Goal: Obtain resource: Download file/media

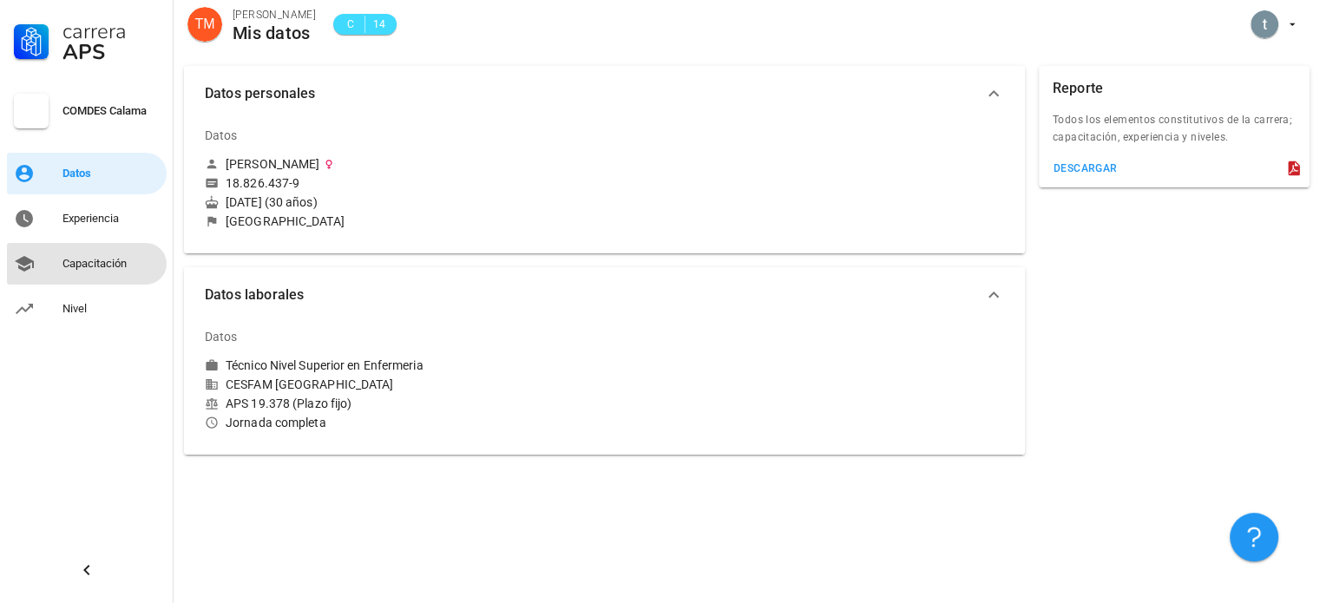
click at [120, 266] on div "Capacitación" at bounding box center [110, 264] width 97 height 14
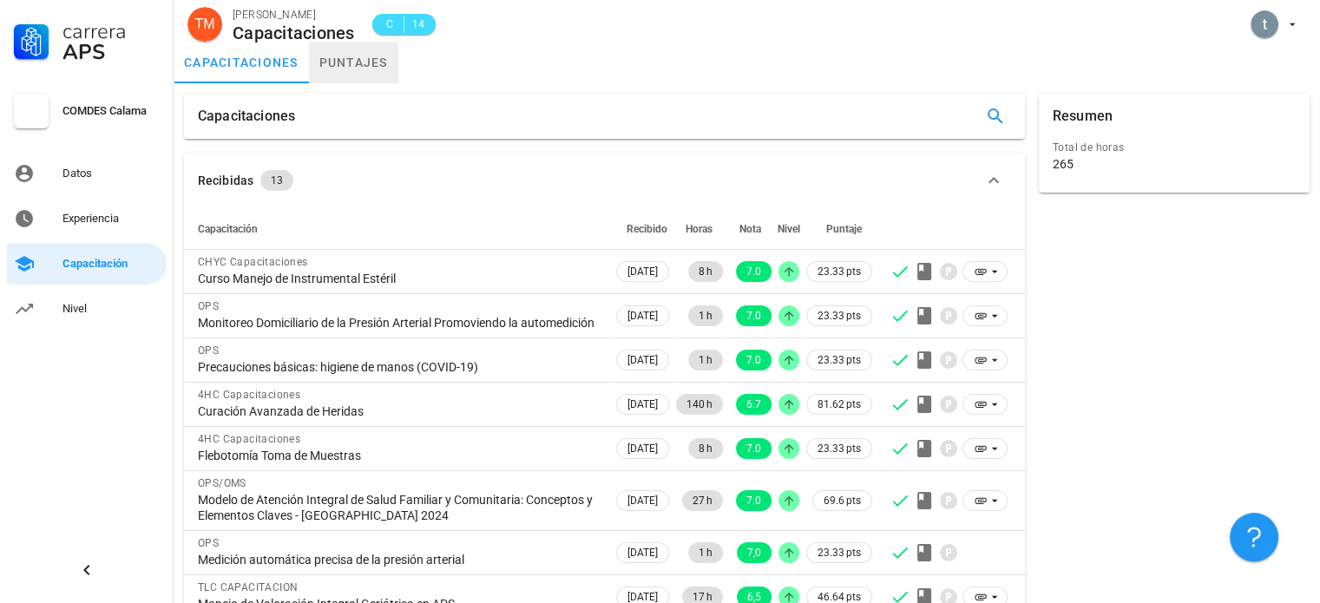
click at [362, 69] on link "puntajes" at bounding box center [353, 63] width 89 height 42
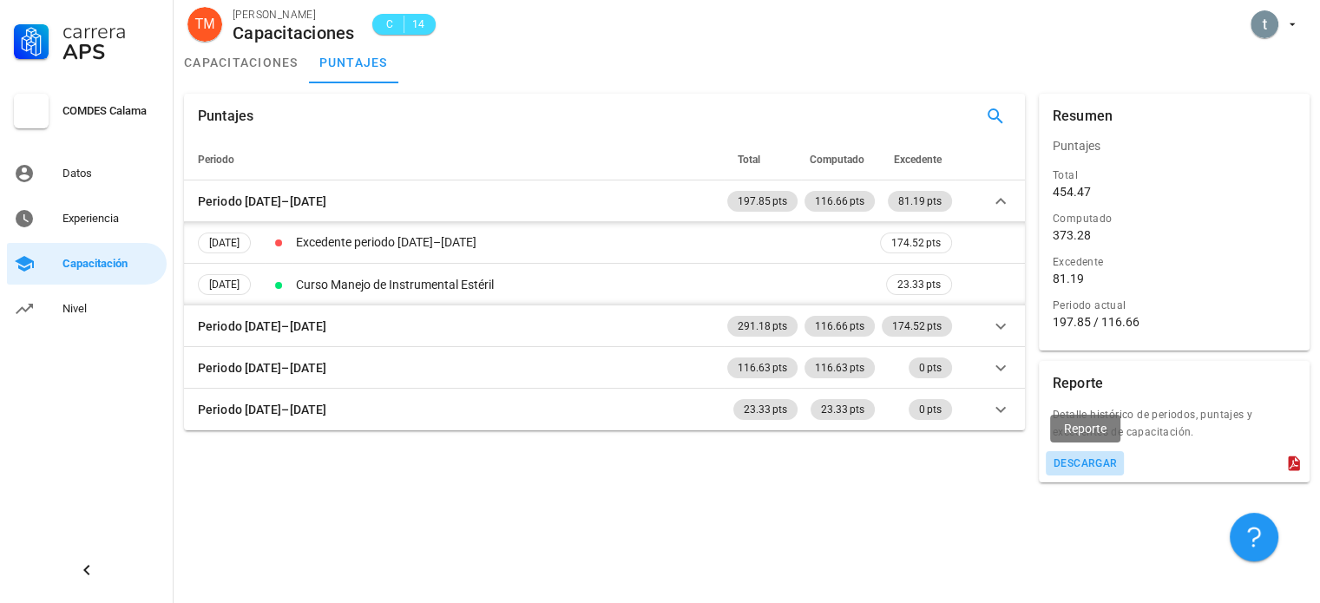
click at [1074, 462] on div "descargar" at bounding box center [1084, 463] width 65 height 12
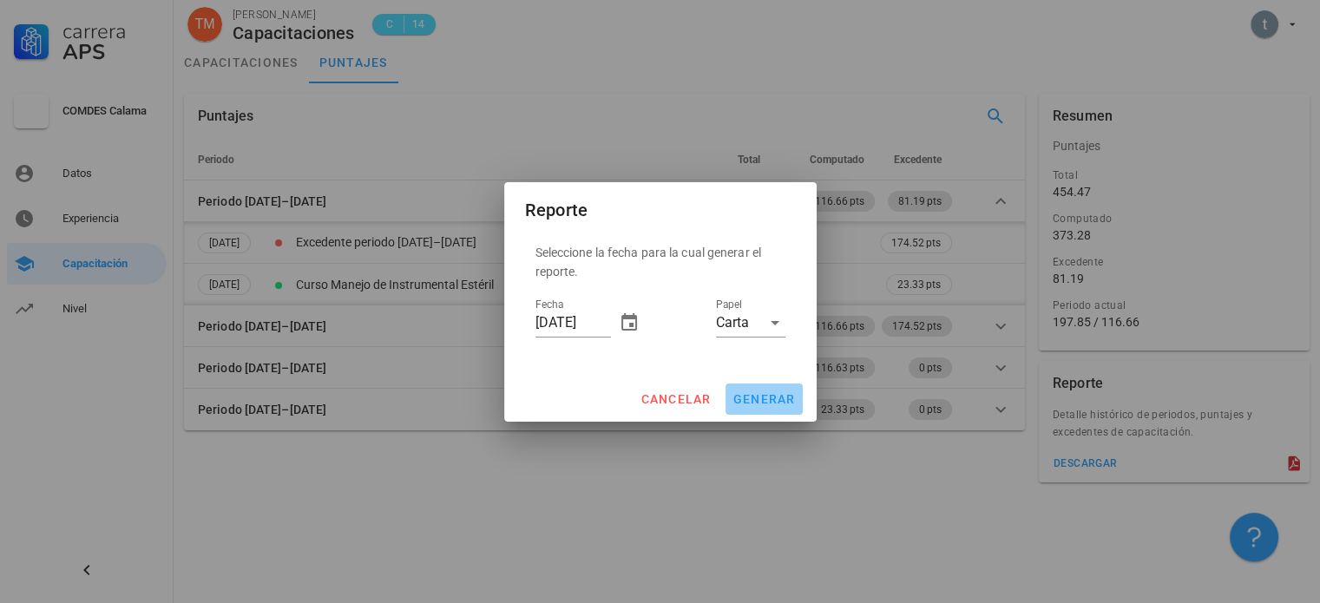
click at [759, 403] on span "generar" at bounding box center [763, 399] width 63 height 14
